Goal: Task Accomplishment & Management: Use online tool/utility

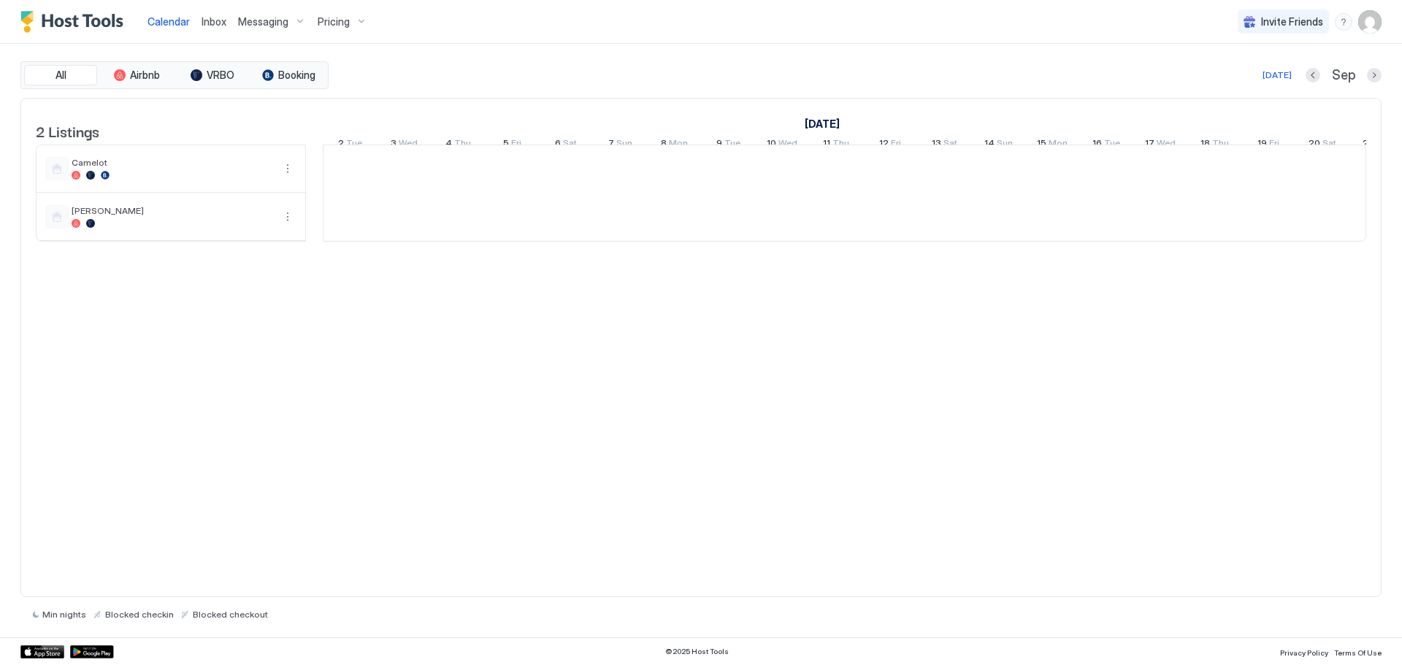
scroll to position [0, 811]
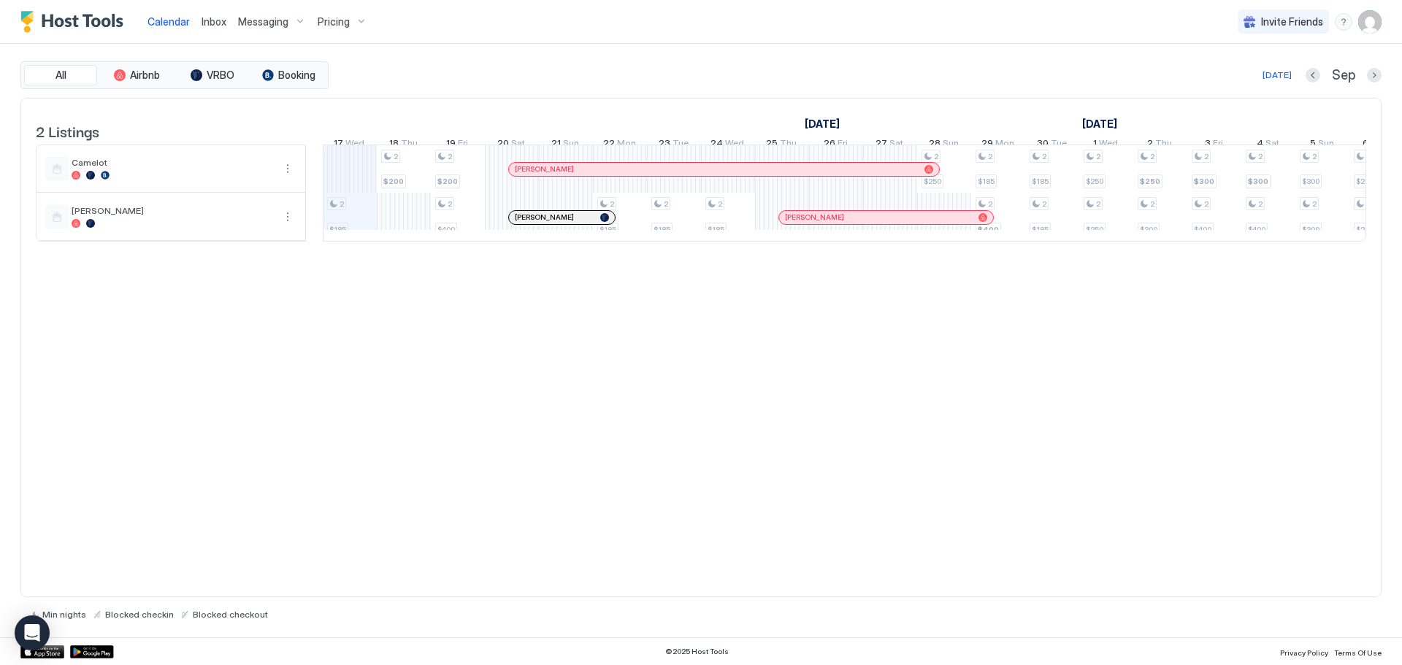
click at [1371, 24] on img "User profile" at bounding box center [1369, 21] width 23 height 23
click at [1235, 78] on span "Settings" at bounding box center [1237, 81] width 39 height 13
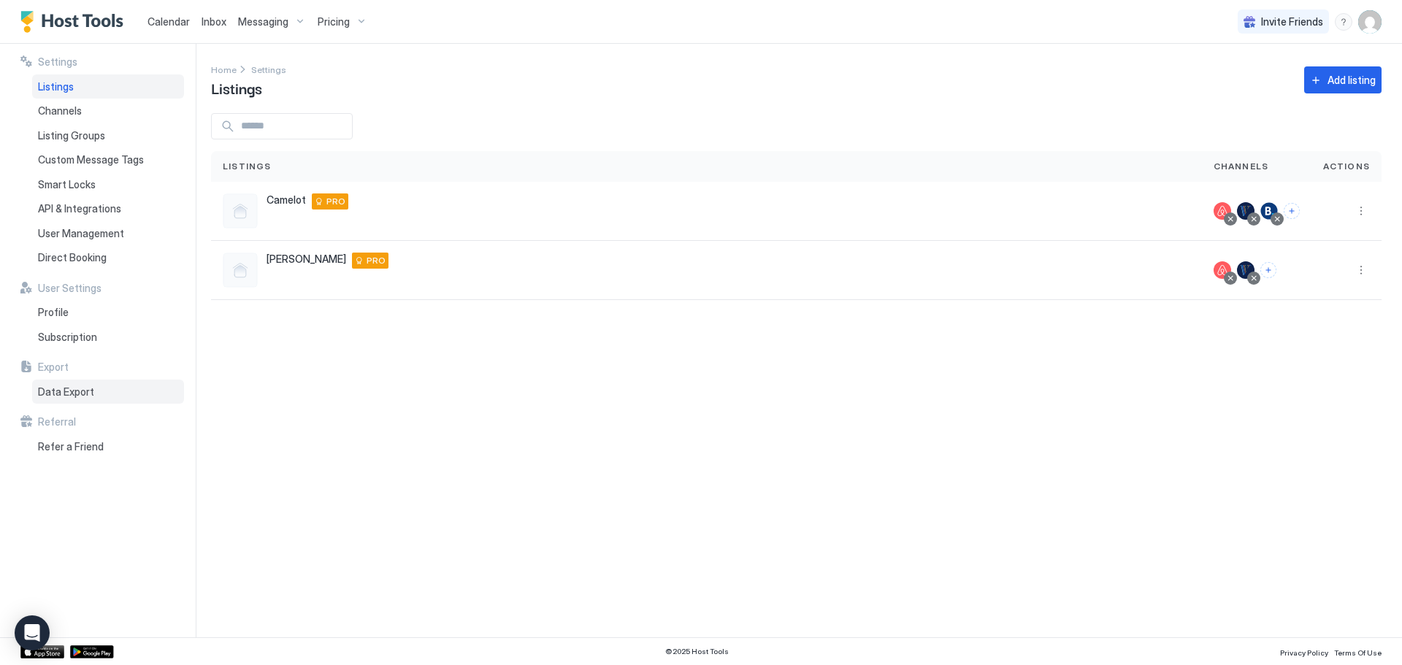
click at [64, 385] on span "Data Export" at bounding box center [66, 391] width 56 height 13
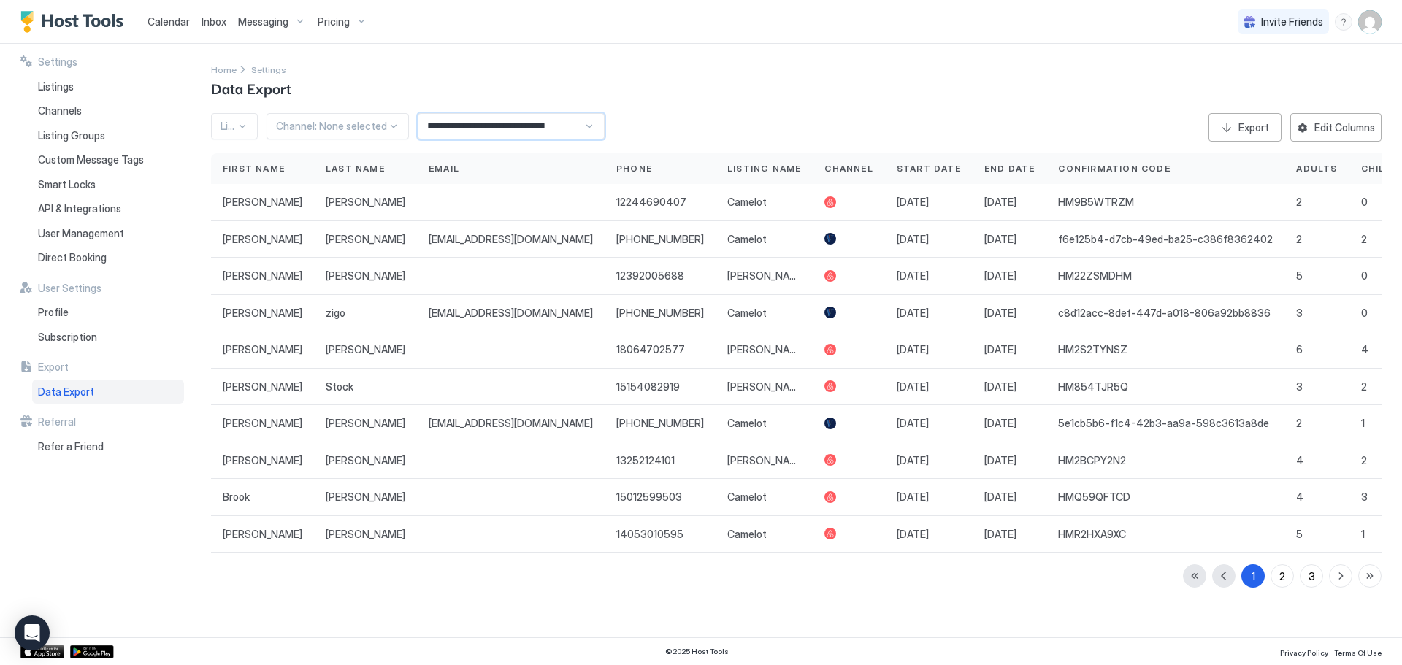
click at [469, 118] on input "**********" at bounding box center [500, 126] width 165 height 25
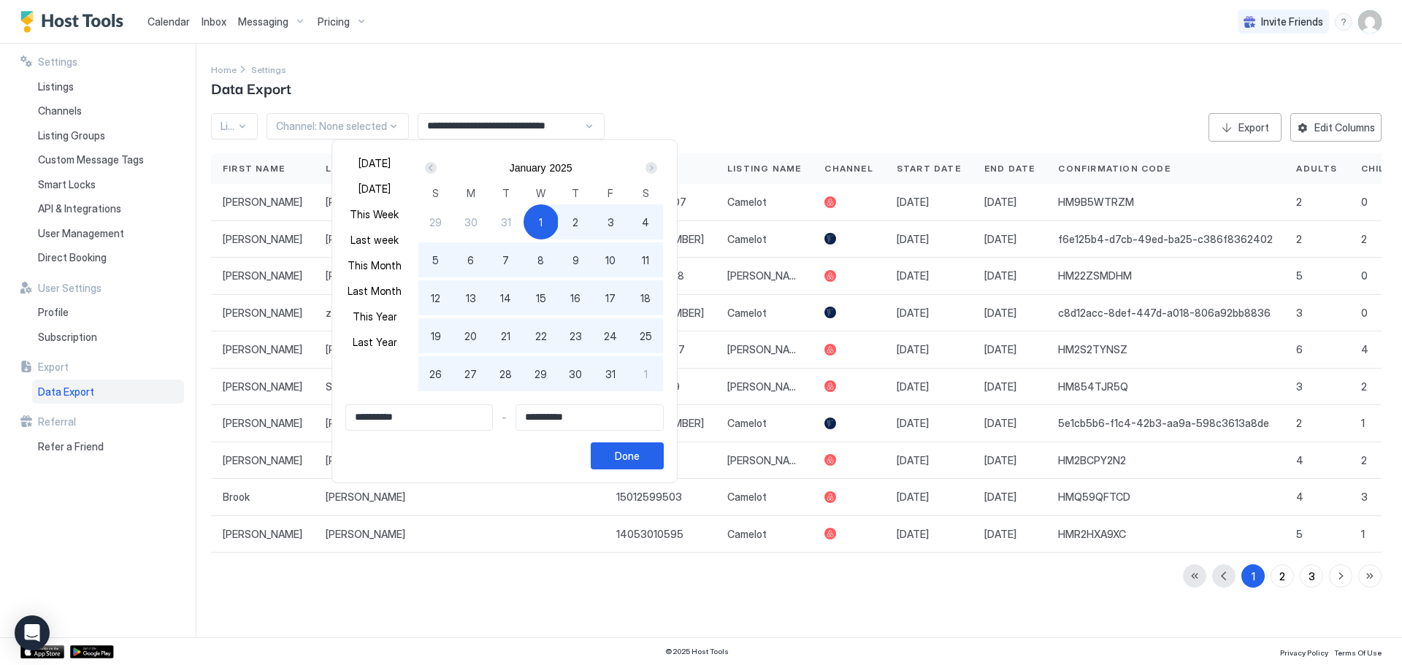
click at [648, 165] on div "Next" at bounding box center [651, 168] width 12 height 12
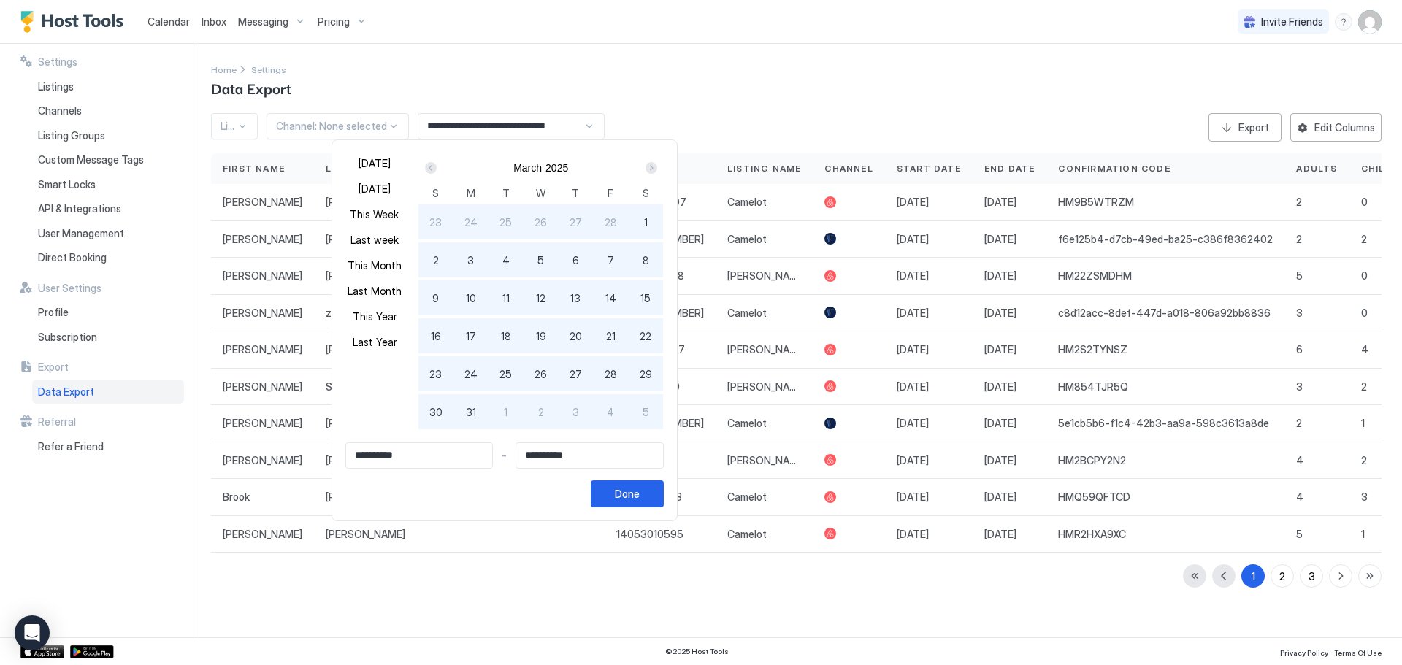
click at [648, 165] on div "Next" at bounding box center [651, 168] width 12 height 12
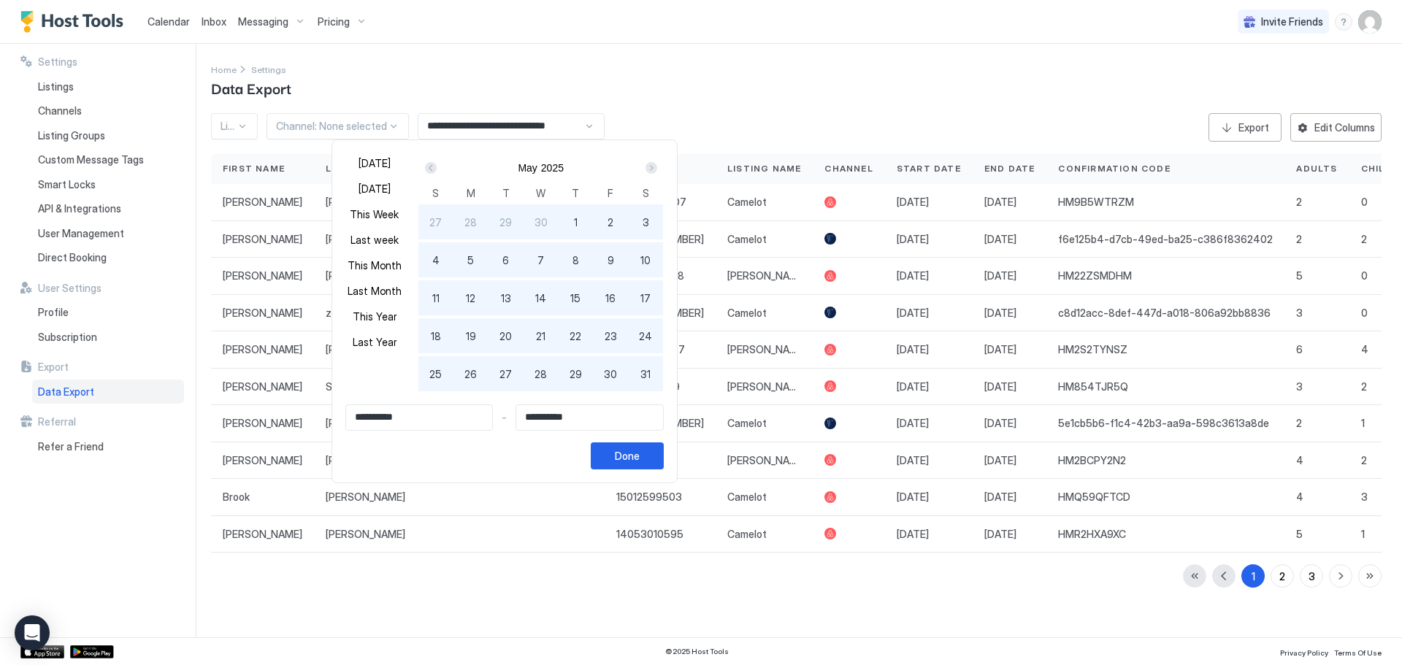
click at [648, 164] on div "Next" at bounding box center [651, 168] width 12 height 12
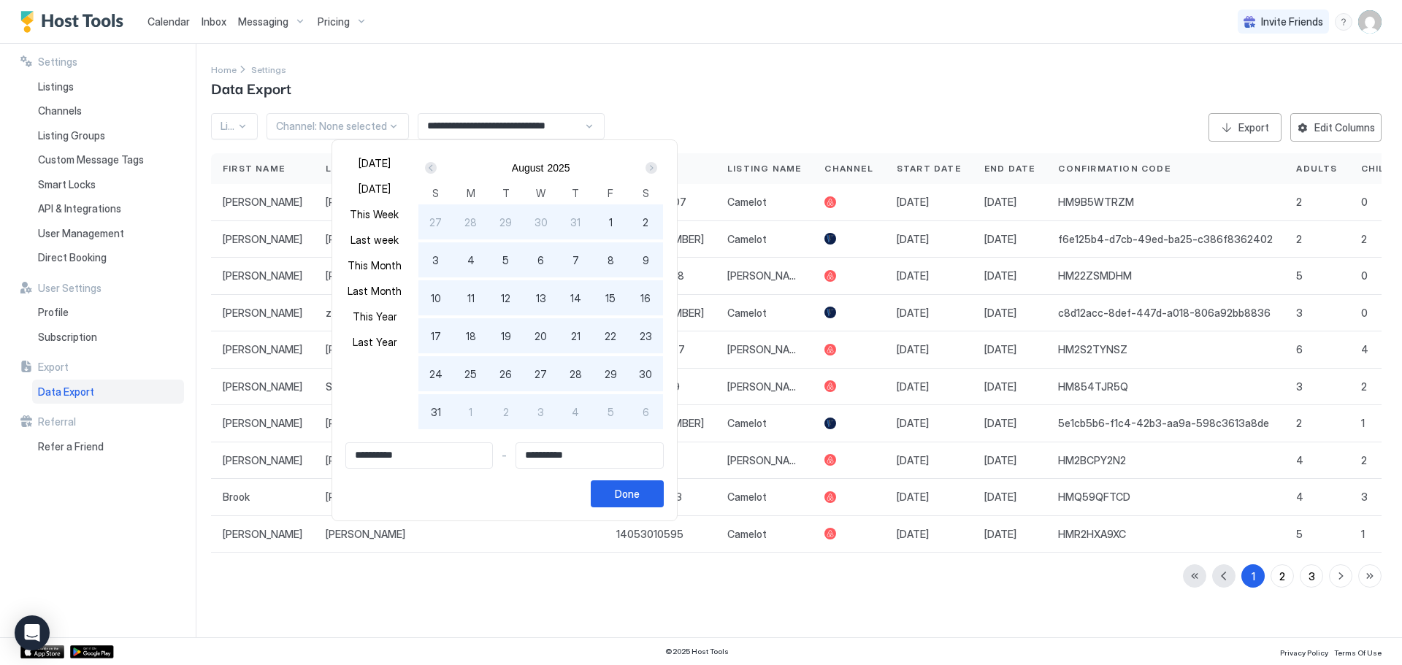
click at [543, 258] on span "6" at bounding box center [540, 260] width 7 height 15
type input "**********"
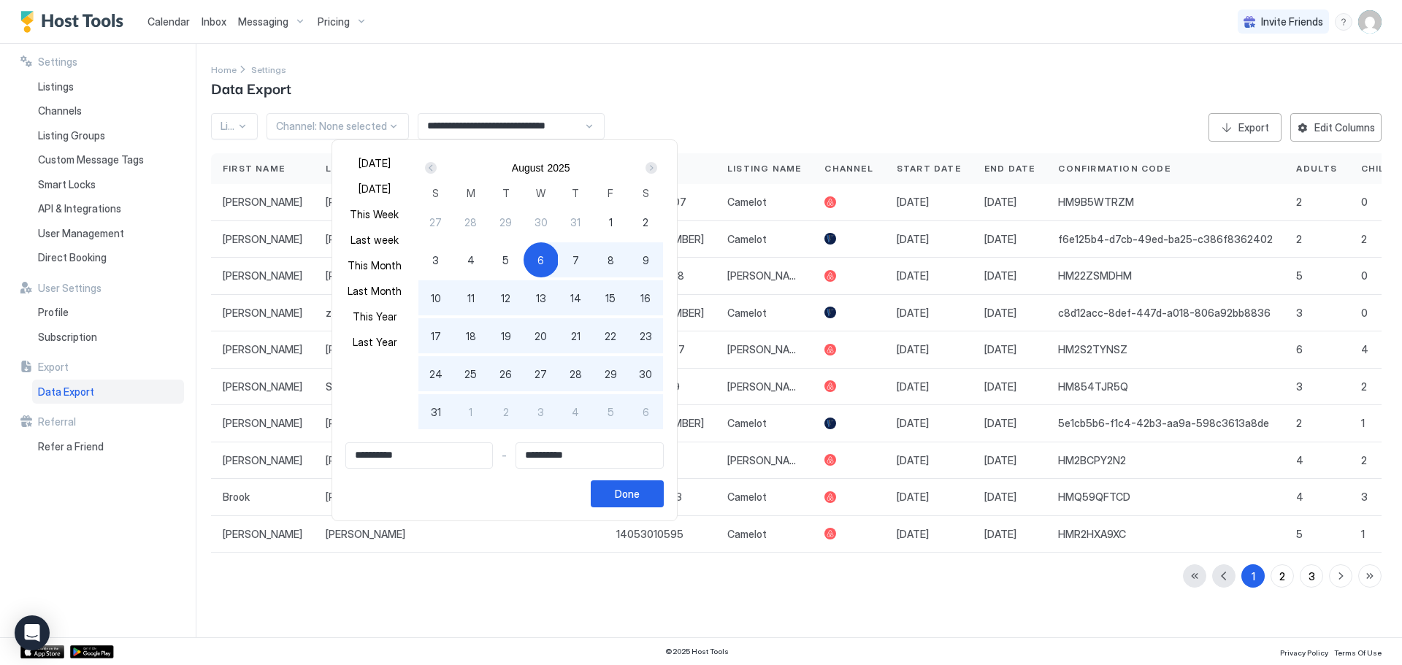
click at [441, 412] on span "31" at bounding box center [436, 411] width 10 height 15
type input "**********"
click at [634, 493] on div "Done" at bounding box center [627, 493] width 25 height 15
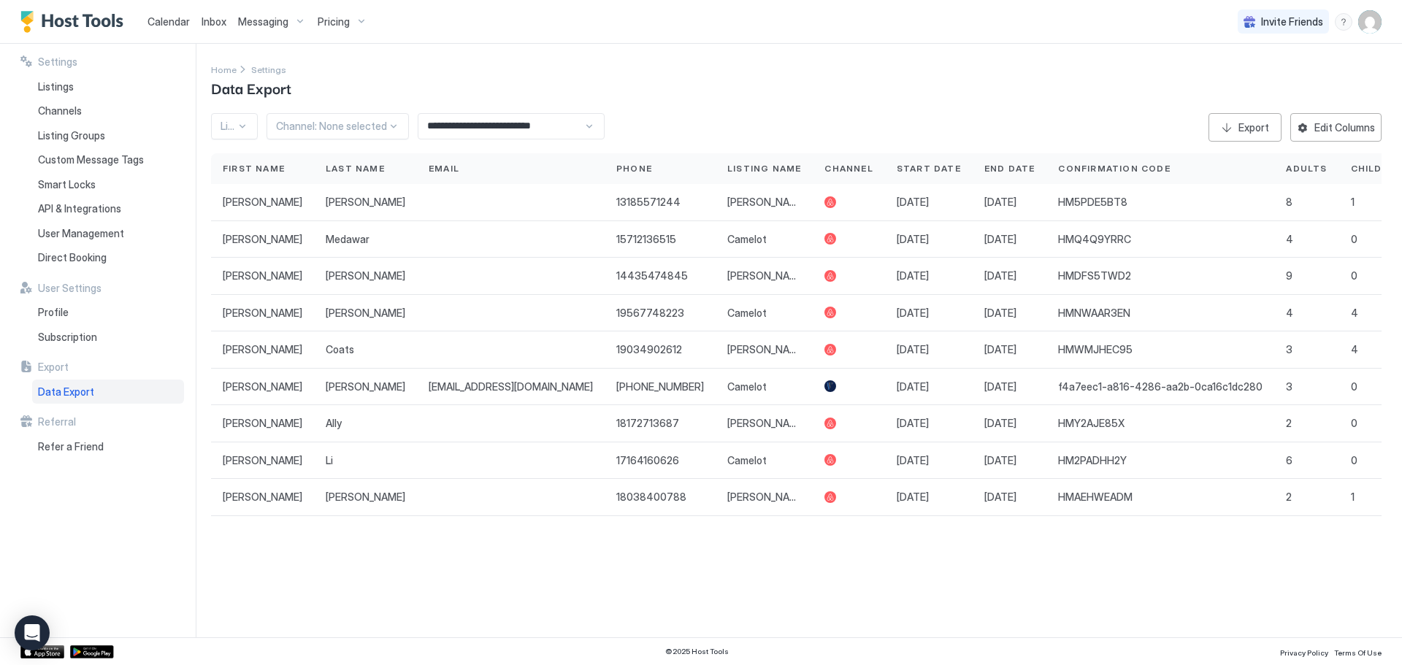
click at [355, 123] on div at bounding box center [331, 126] width 111 height 13
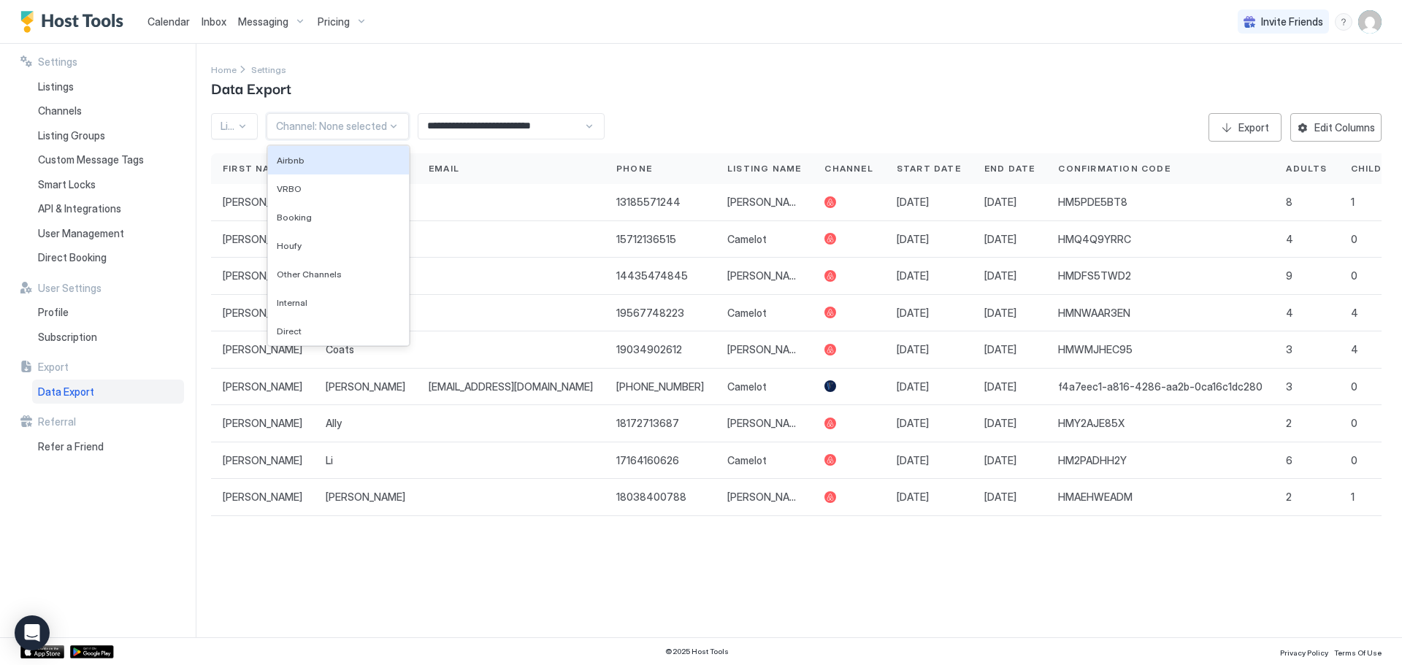
click at [244, 126] on div at bounding box center [243, 126] width 12 height 12
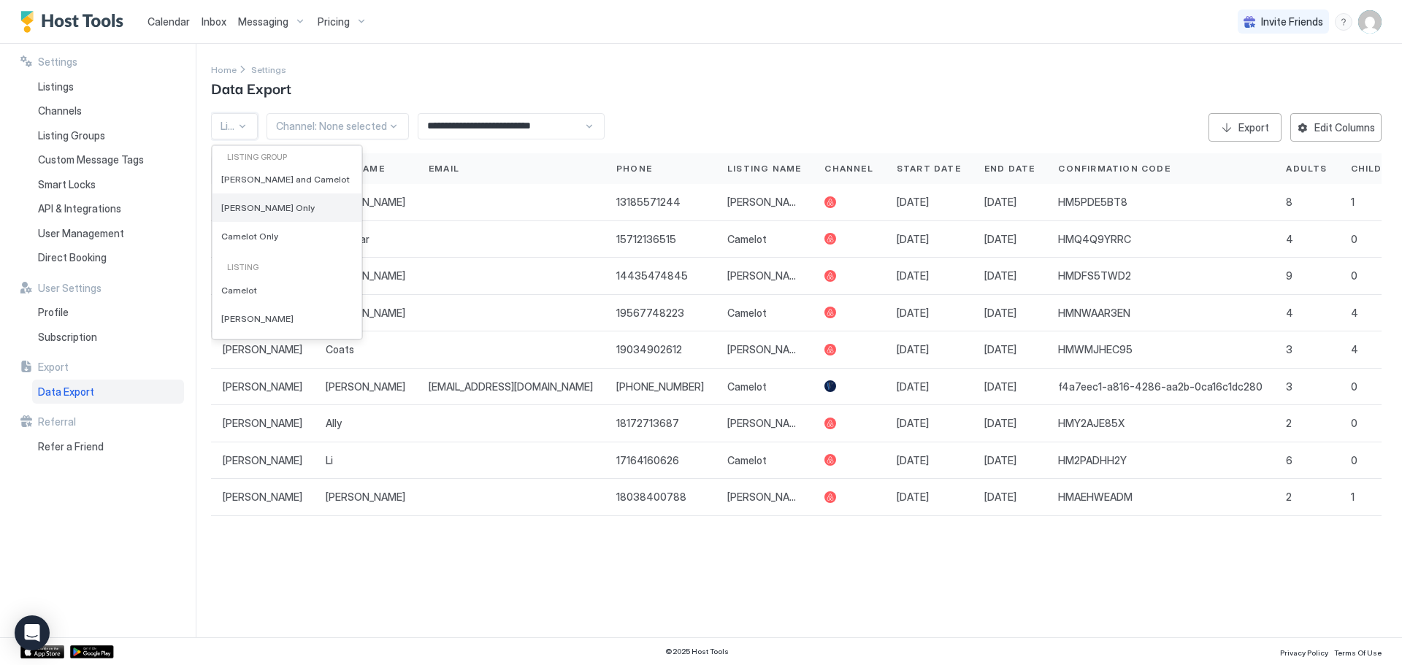
click at [261, 207] on span "[PERSON_NAME] Only" at bounding box center [267, 207] width 93 height 11
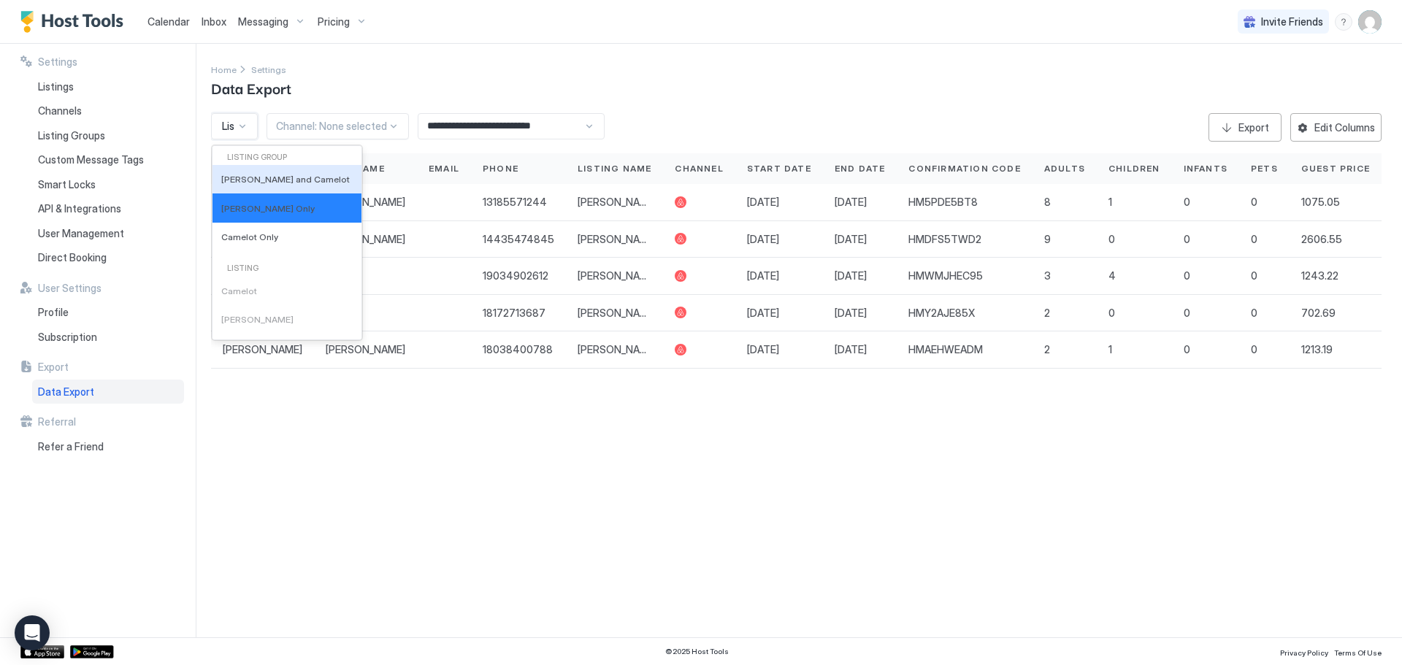
click at [232, 126] on span "Listing:" at bounding box center [238, 126] width 33 height 13
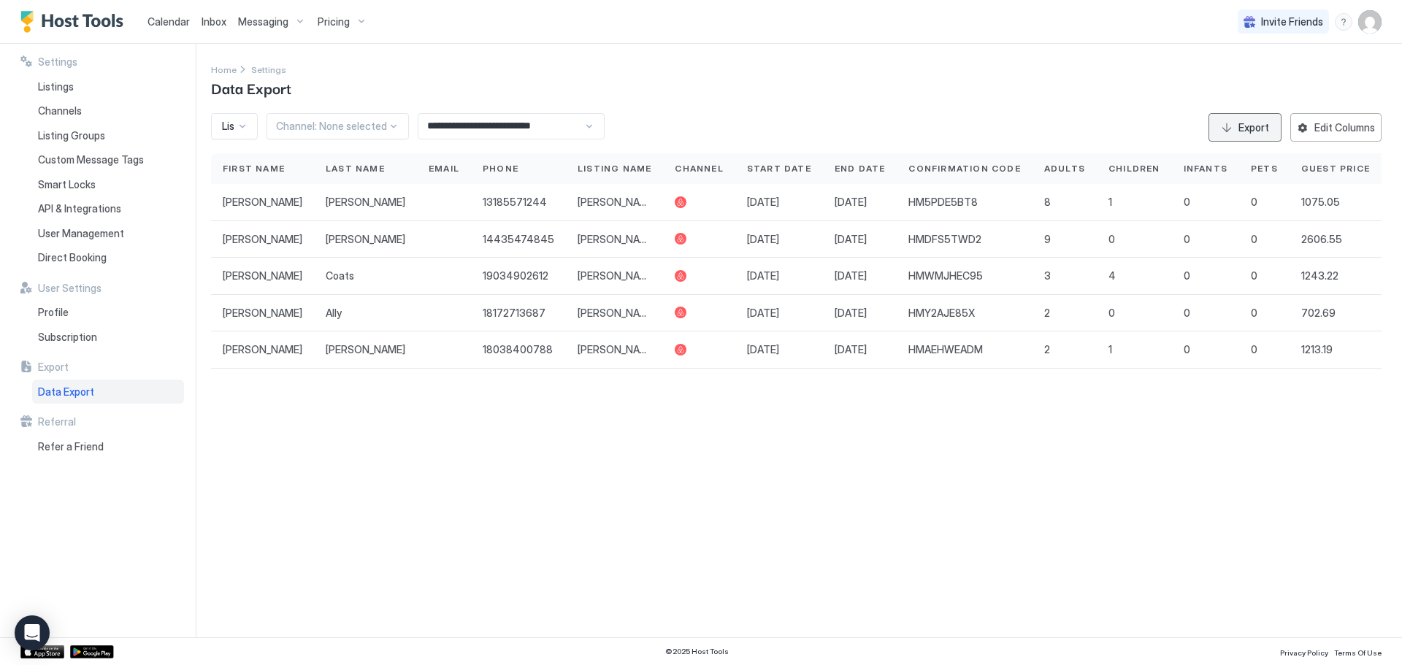
click at [1248, 120] on div "Export" at bounding box center [1253, 127] width 31 height 15
